Goal: Task Accomplishment & Management: Use online tool/utility

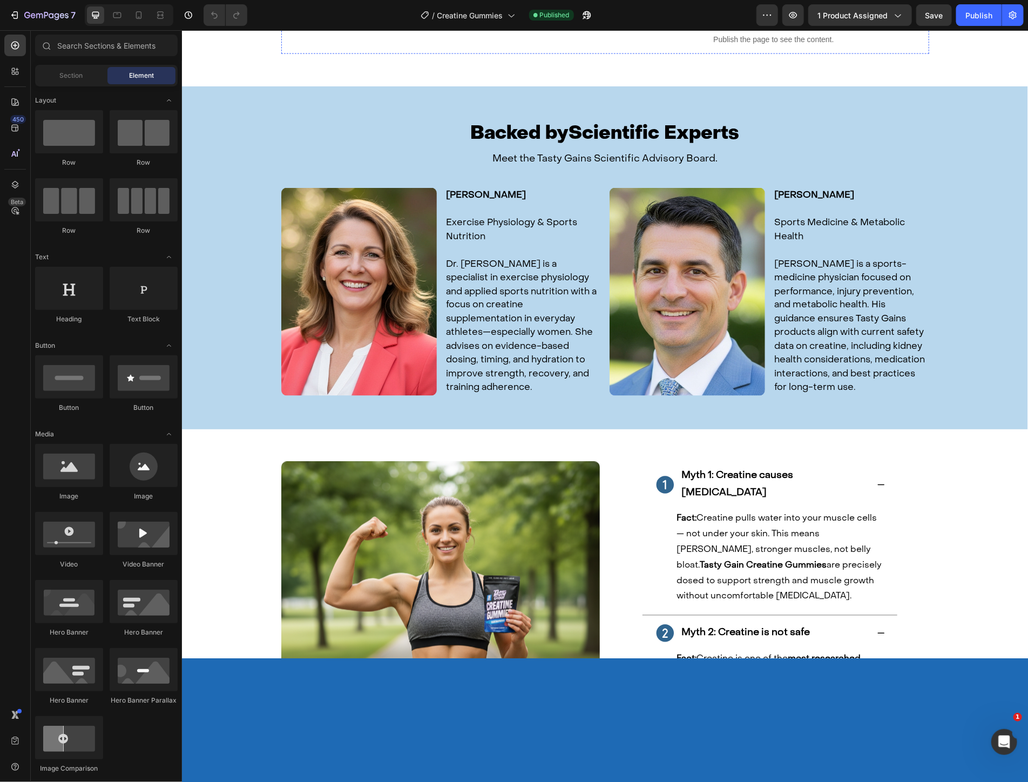
scroll to position [1019, 0]
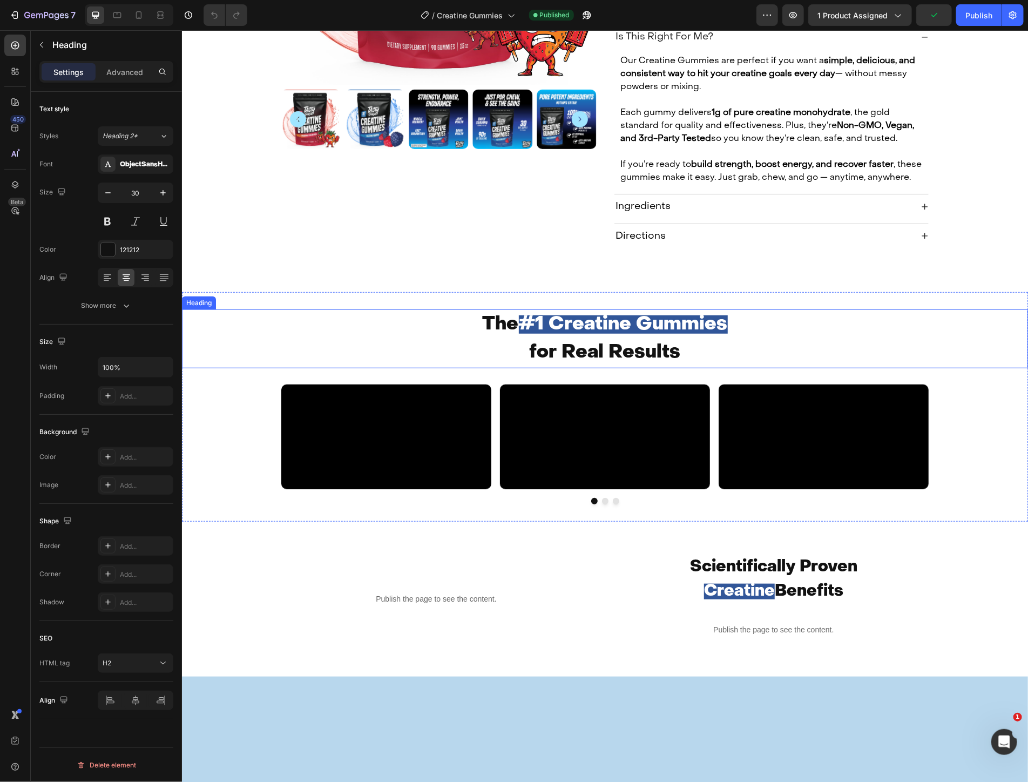
scroll to position [600, 0]
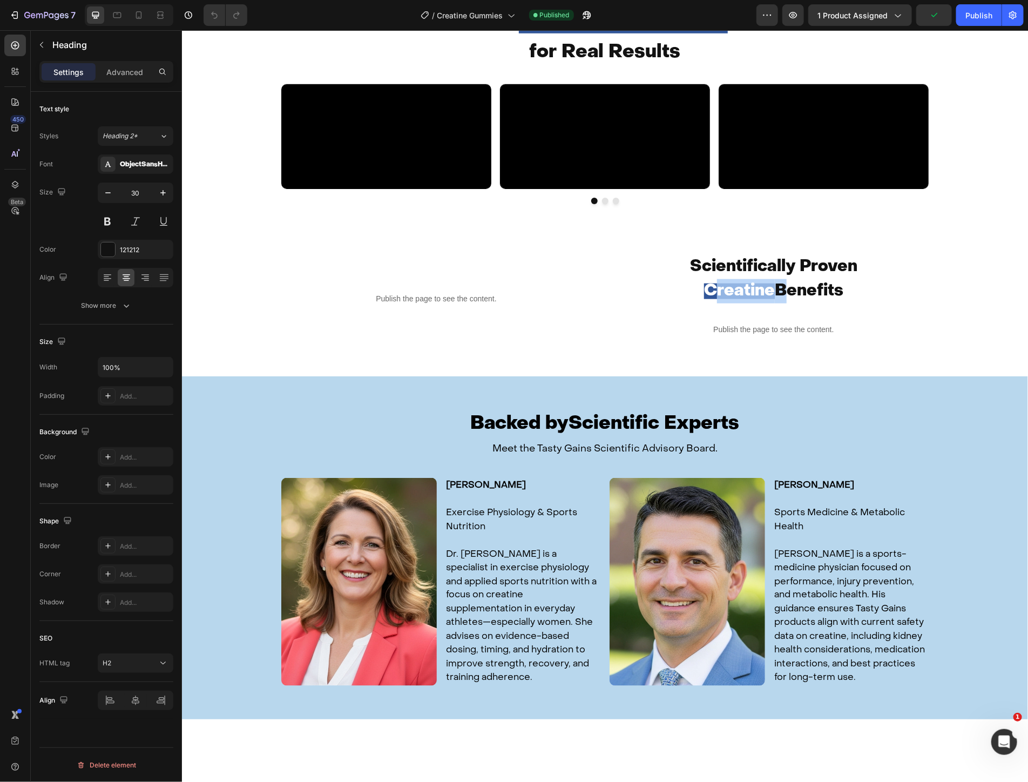
click at [725, 298] on span "Creatine" at bounding box center [738, 291] width 71 height 16
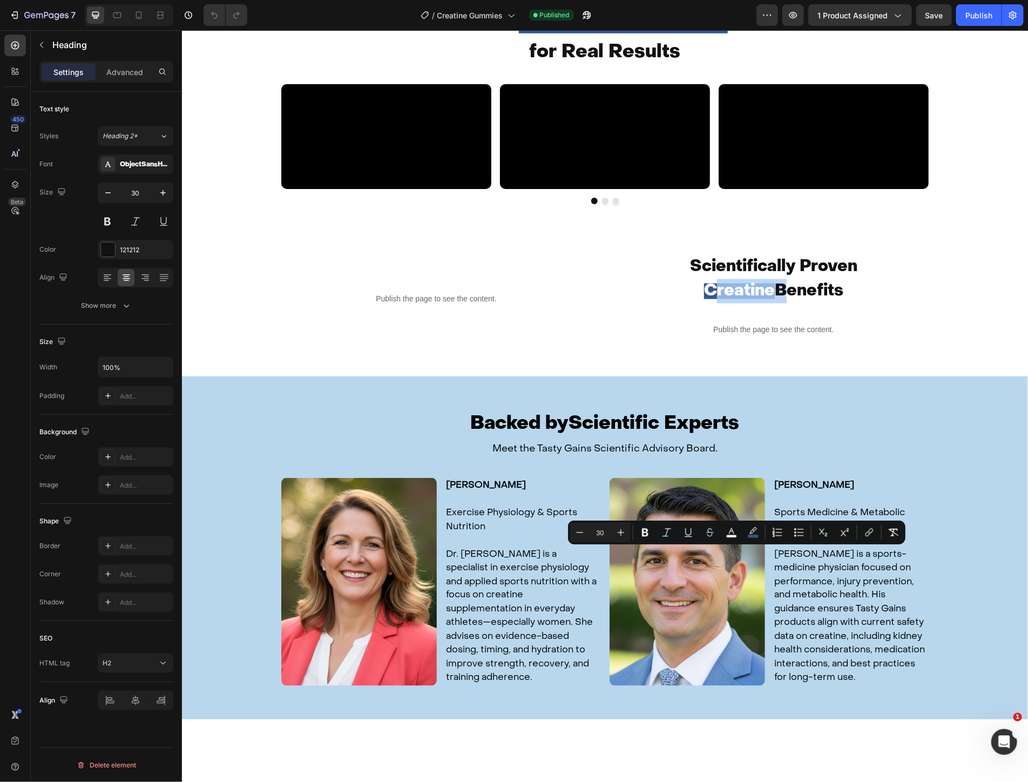
click at [774, 303] on p "Scientifically Proven Creatine Benefits" at bounding box center [773, 278] width 308 height 49
click at [794, 303] on p "Scientifically Proven Creatine Benefits" at bounding box center [773, 278] width 308 height 49
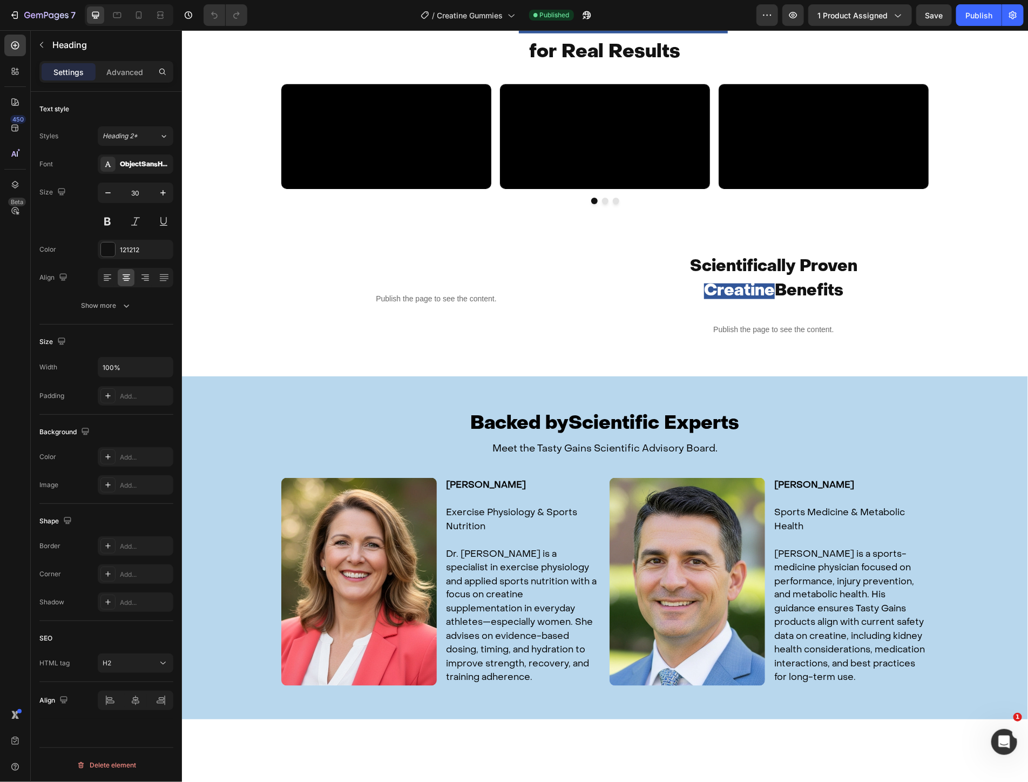
click at [762, 298] on span "Creatine" at bounding box center [738, 291] width 71 height 16
drag, startPoint x: 768, startPoint y: 558, endPoint x: 697, endPoint y: 553, distance: 70.9
click at [703, 298] on span "Creatine" at bounding box center [738, 291] width 71 height 16
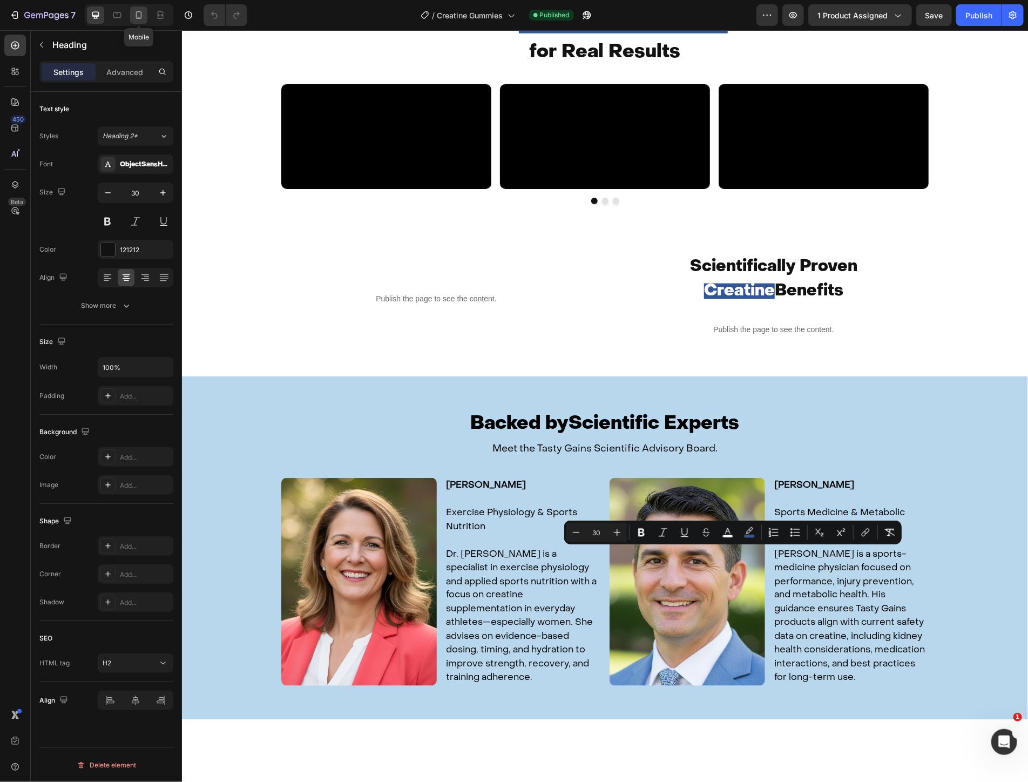
click at [143, 18] on icon at bounding box center [138, 15] width 11 height 11
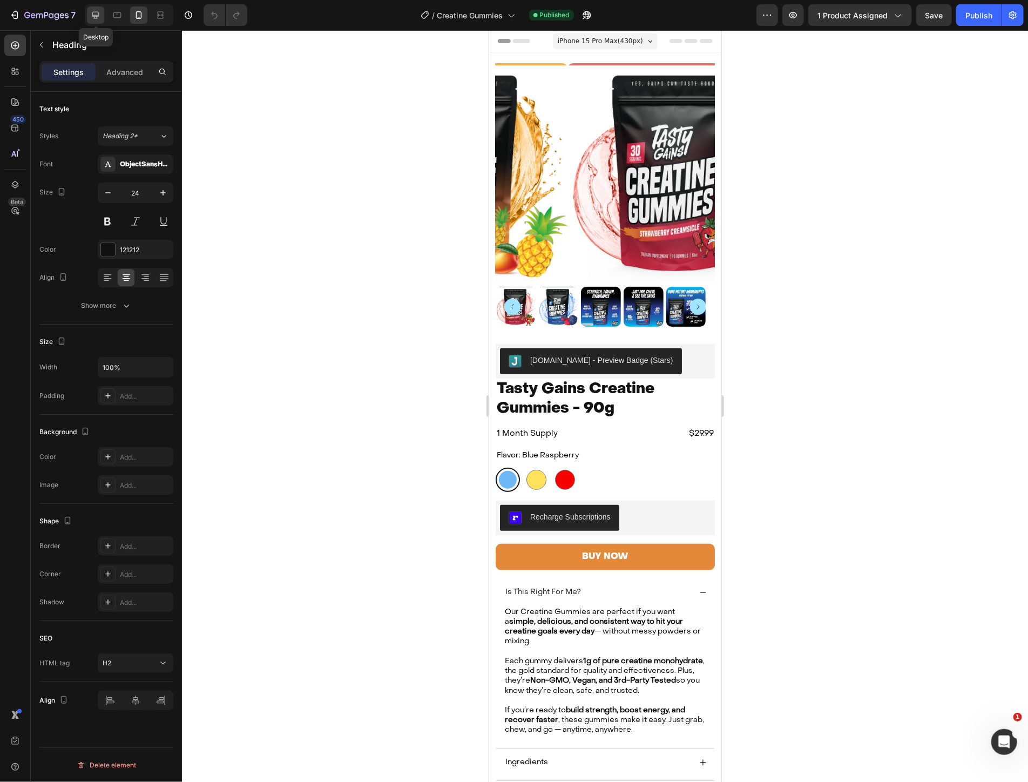
click at [89, 15] on div at bounding box center [95, 14] width 17 height 17
type input "30"
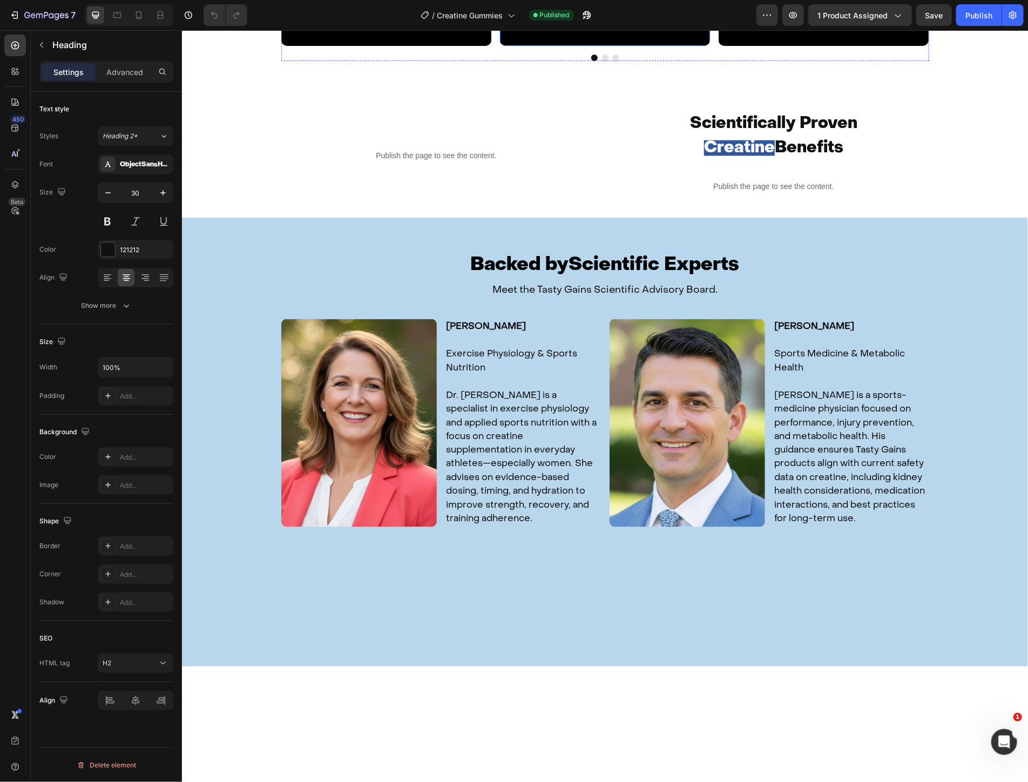
scroll to position [779, 0]
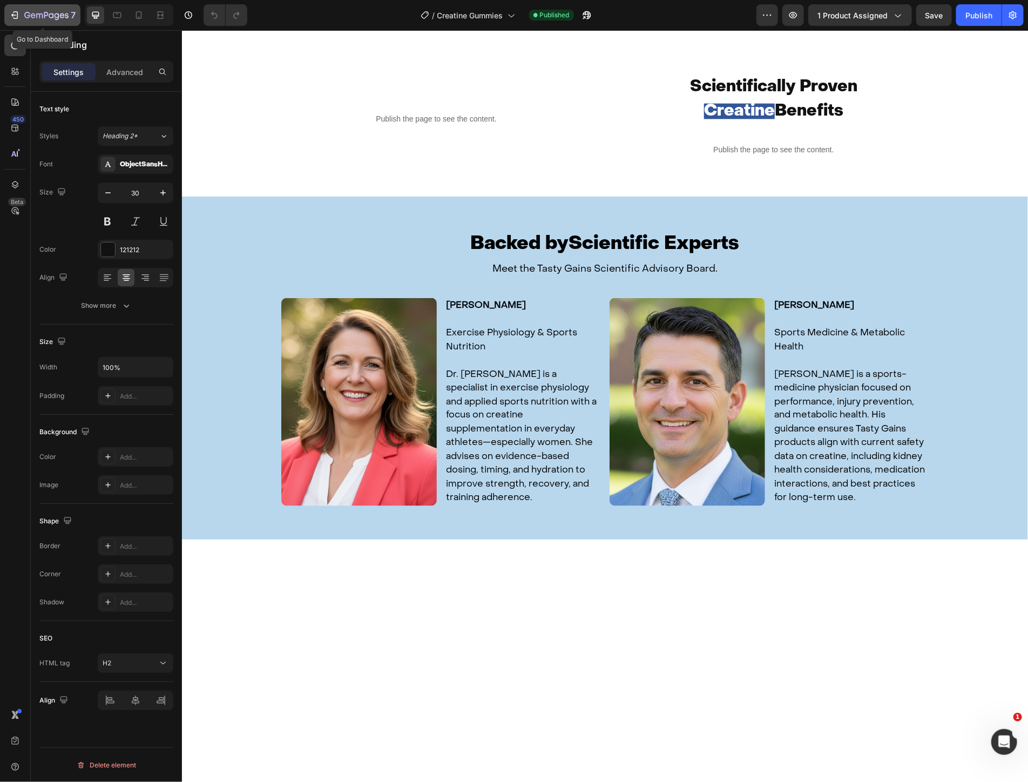
drag, startPoint x: 938, startPoint y: 8, endPoint x: 29, endPoint y: 13, distance: 909.5
click at [29, 13] on icon "button" at bounding box center [27, 15] width 6 height 6
